Goal: Task Accomplishment & Management: Manage account settings

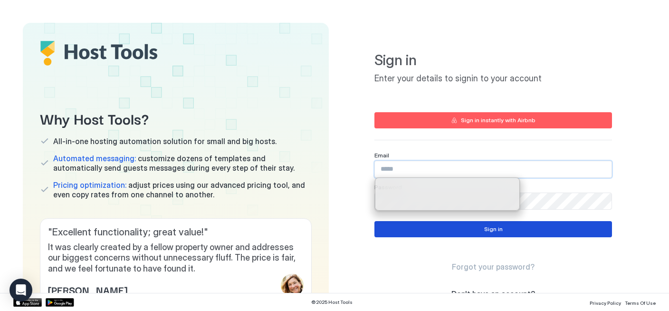
type input "**********"
click at [507, 230] on button "Sign in" at bounding box center [493, 229] width 238 height 16
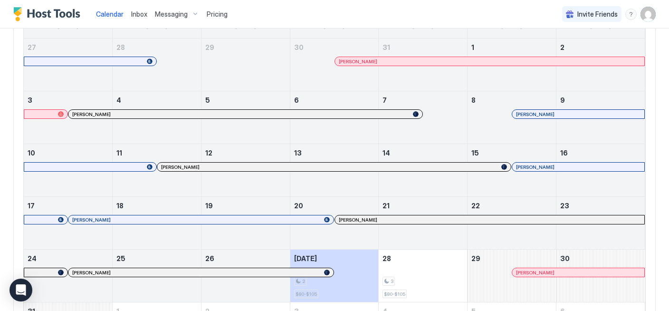
scroll to position [106, 0]
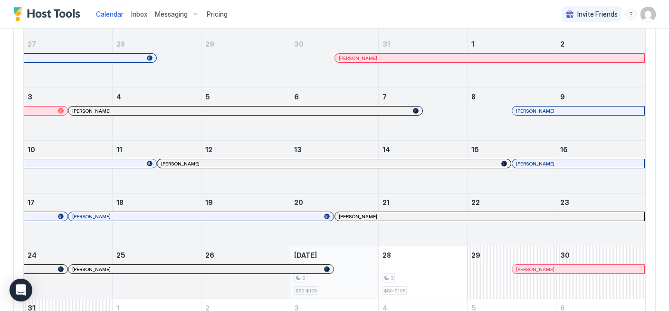
click at [354, 280] on div "2" at bounding box center [334, 277] width 81 height 9
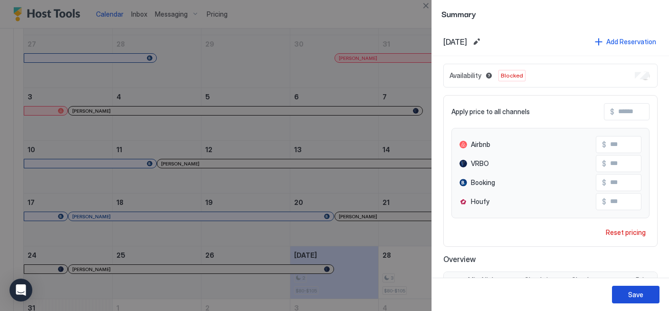
click at [637, 293] on div "Save" at bounding box center [635, 294] width 15 height 10
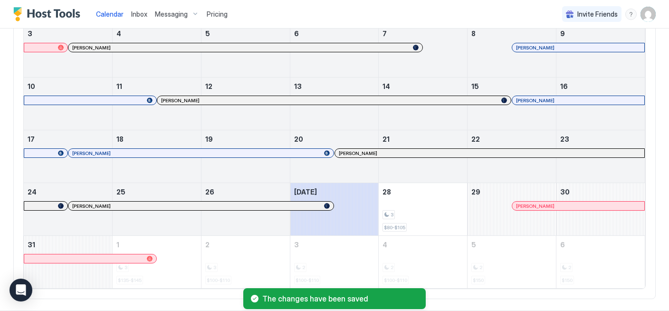
scroll to position [171, 0]
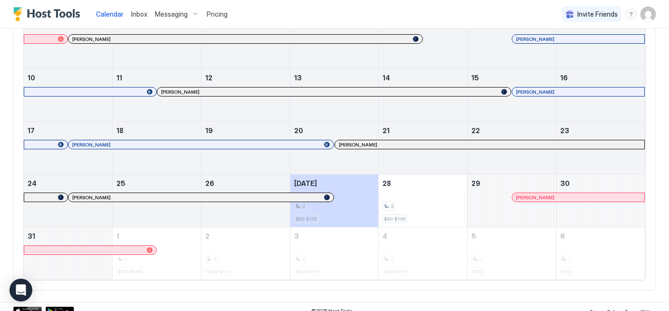
scroll to position [171, 0]
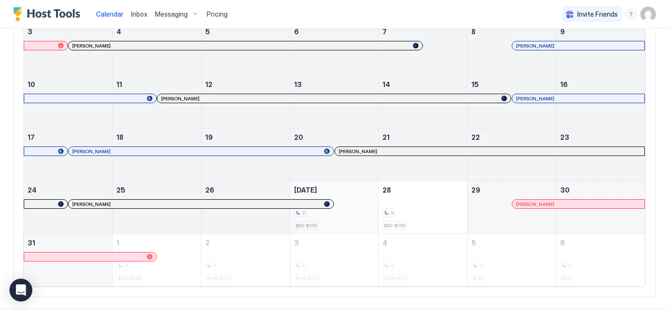
click at [338, 219] on div "2 $80-$105" at bounding box center [334, 207] width 81 height 45
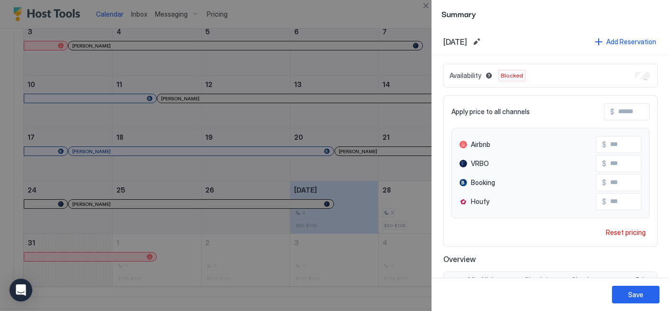
click at [392, 18] on div at bounding box center [334, 155] width 669 height 311
click at [424, 8] on button "Close" at bounding box center [425, 5] width 11 height 11
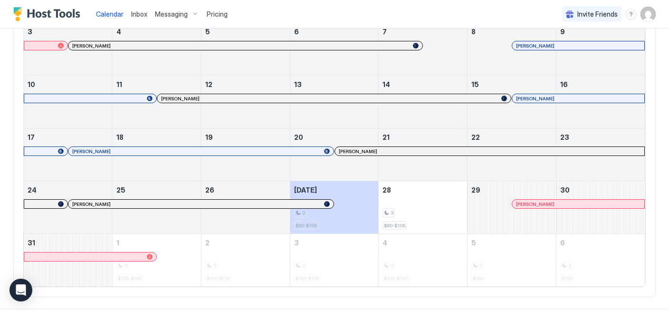
click at [652, 14] on img "User profile" at bounding box center [648, 14] width 15 height 15
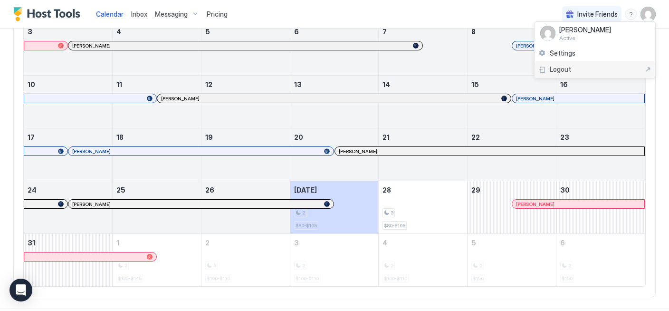
click at [590, 74] on div "Logout" at bounding box center [595, 69] width 121 height 17
